Goal: Find specific page/section: Find specific page/section

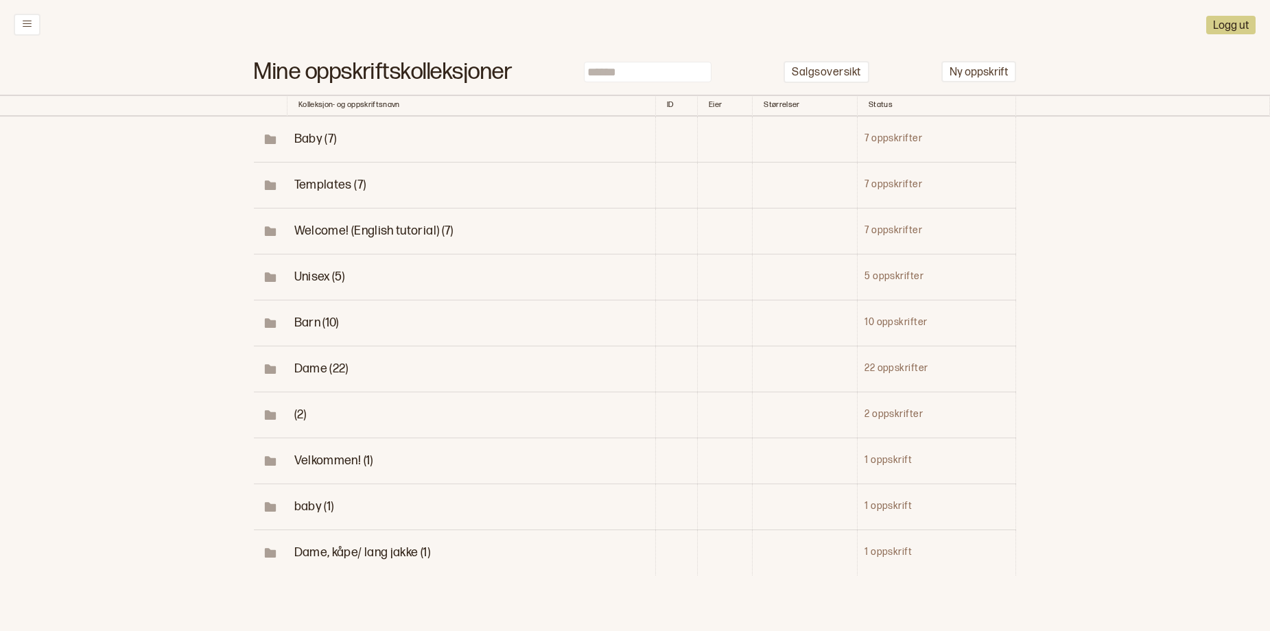
click at [298, 376] on span "Dame (22)" at bounding box center [321, 369] width 54 height 14
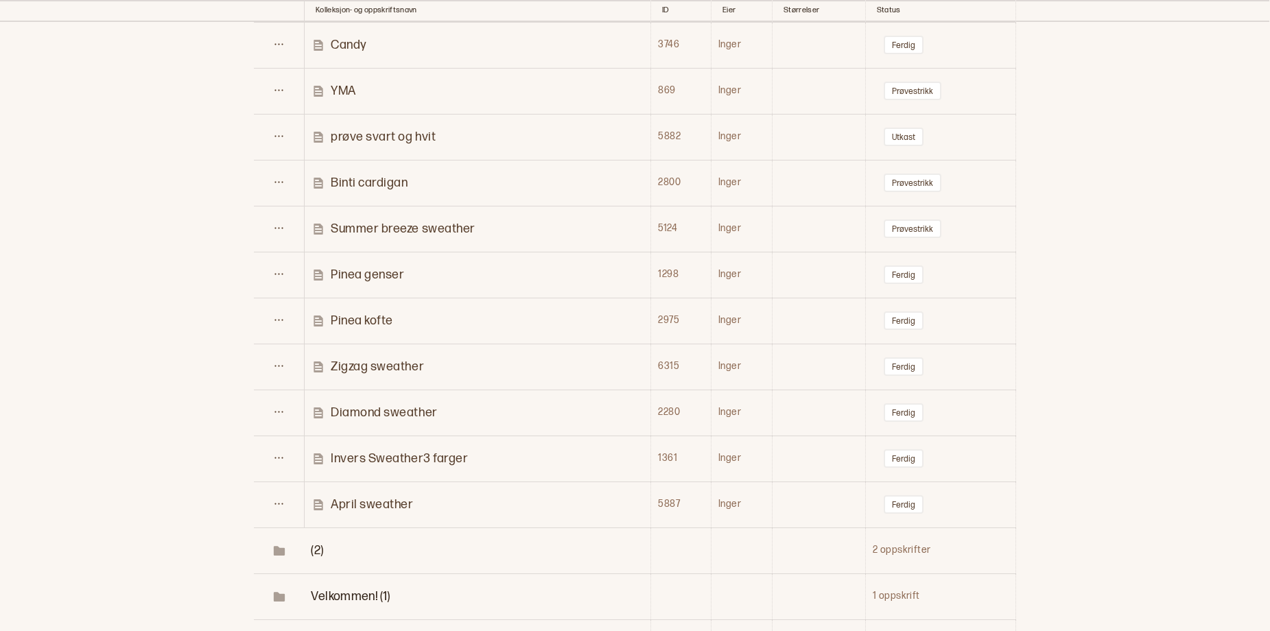
scroll to position [885, 0]
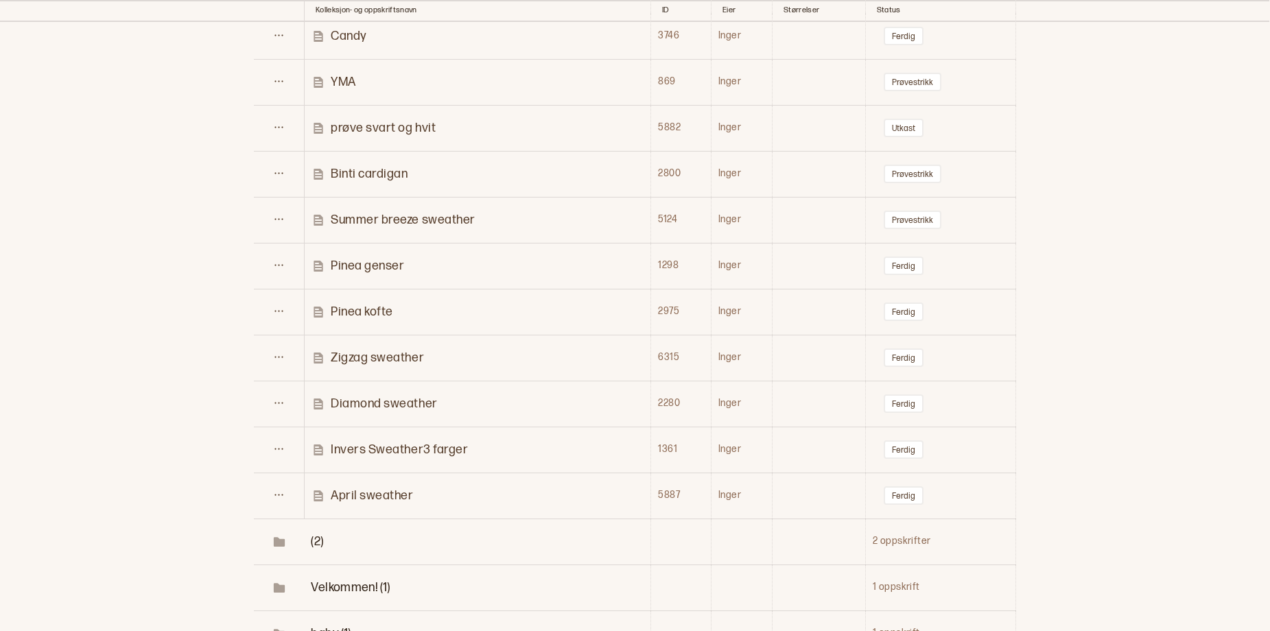
click at [465, 228] on p "Summer breeze sweather" at bounding box center [403, 220] width 145 height 16
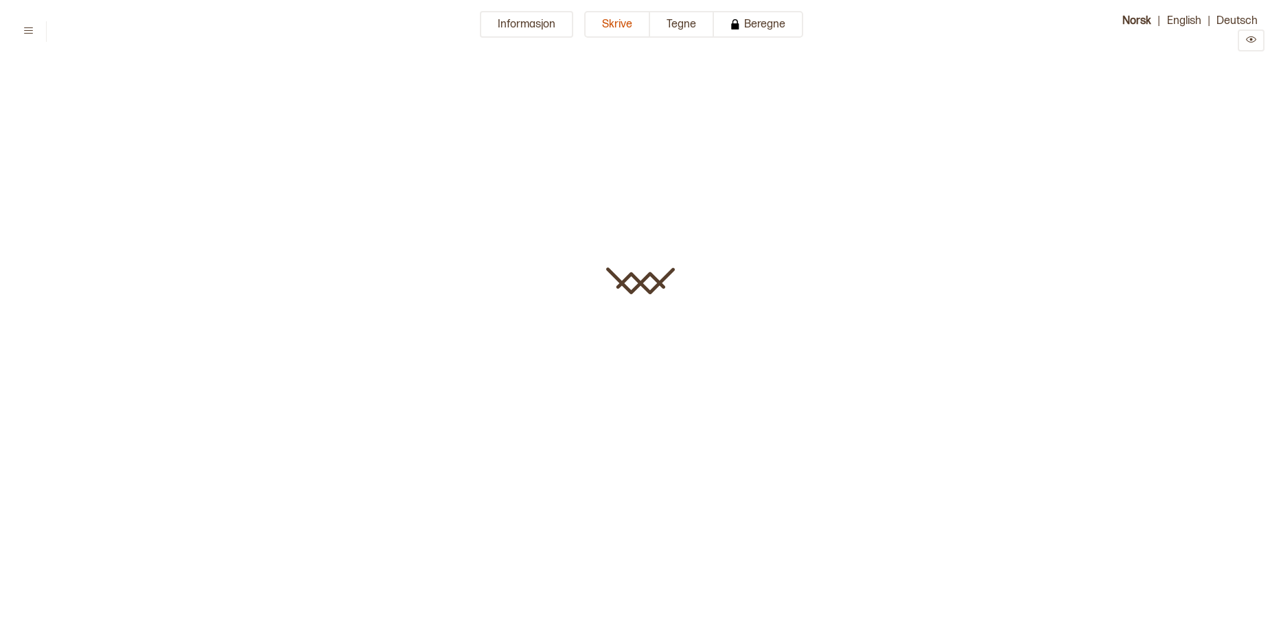
type input "**********"
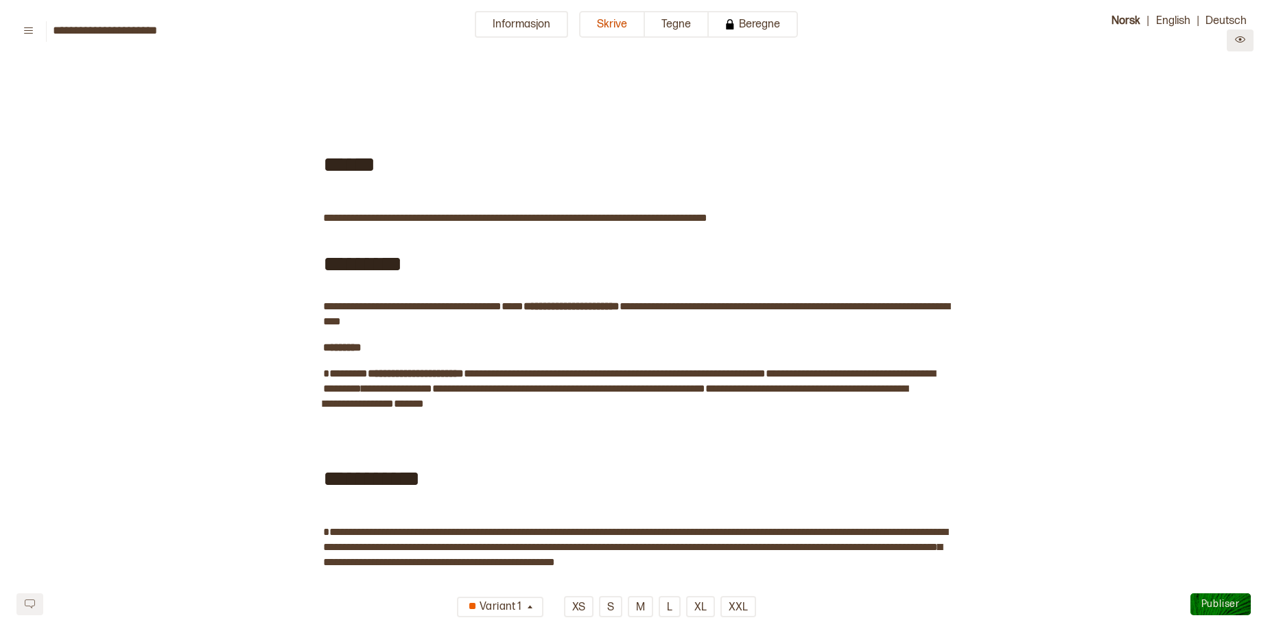
click at [1240, 43] on icon "Preview" at bounding box center [1240, 39] width 10 height 6
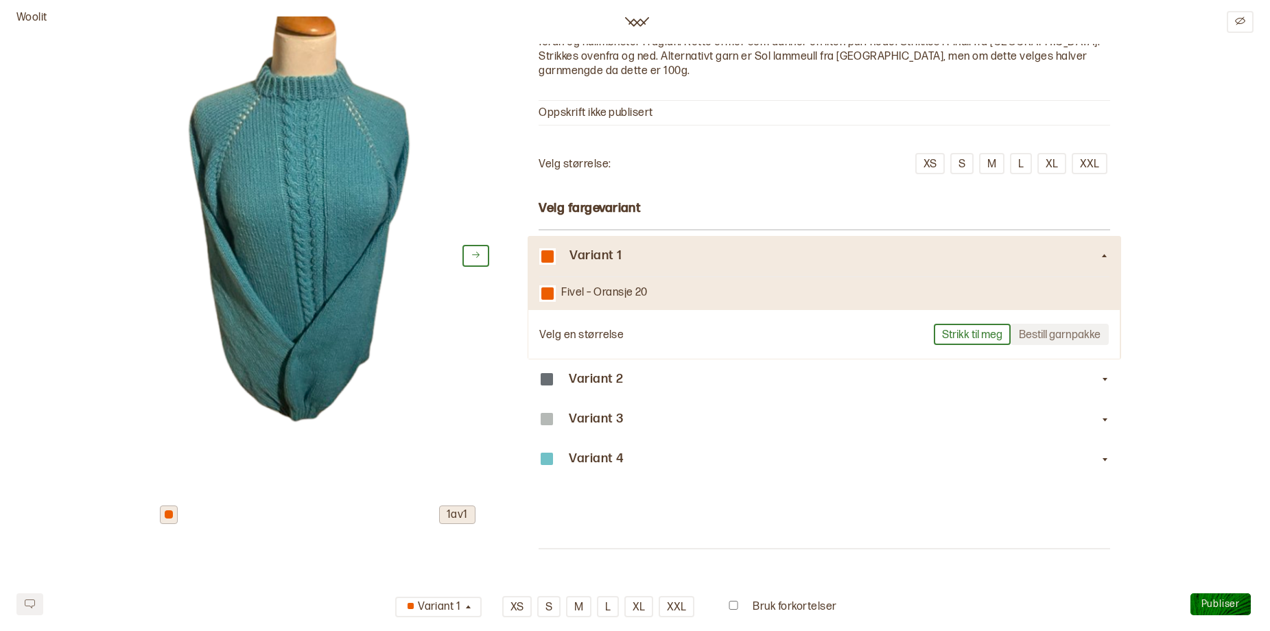
scroll to position [159, 0]
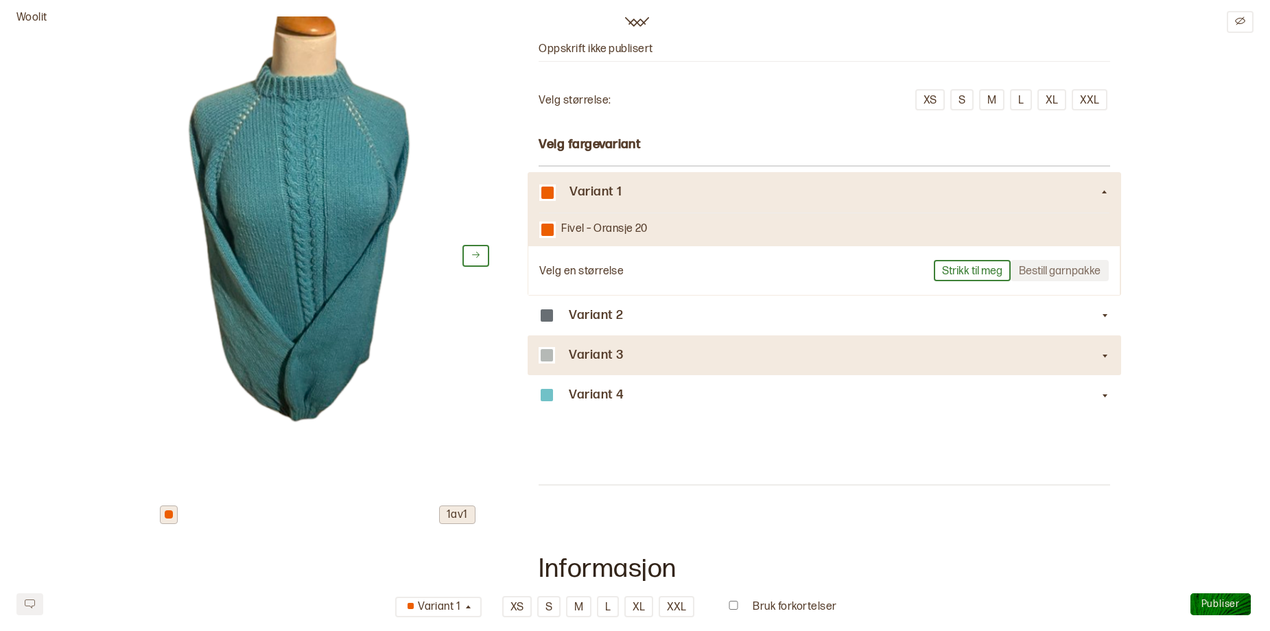
click at [678, 363] on h3 "Variant 3" at bounding box center [834, 356] width 531 height 14
